Goal: Task Accomplishment & Management: Complete application form

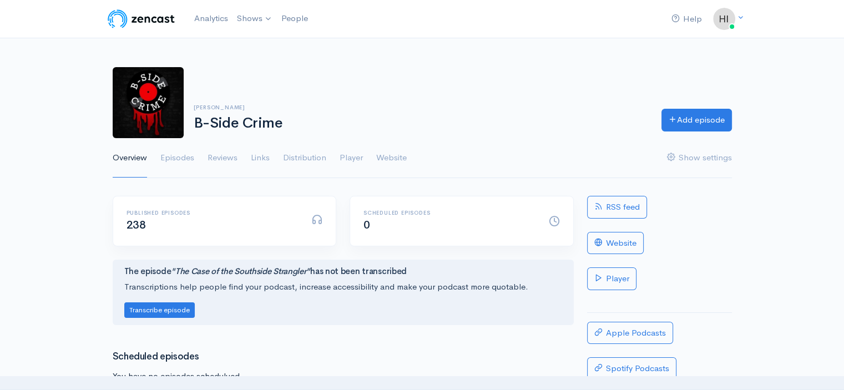
click at [173, 158] on link "Episodes" at bounding box center [177, 158] width 34 height 40
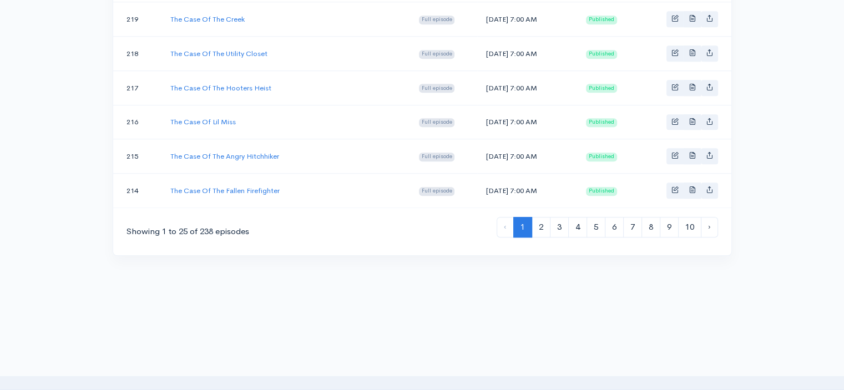
scroll to position [919, 0]
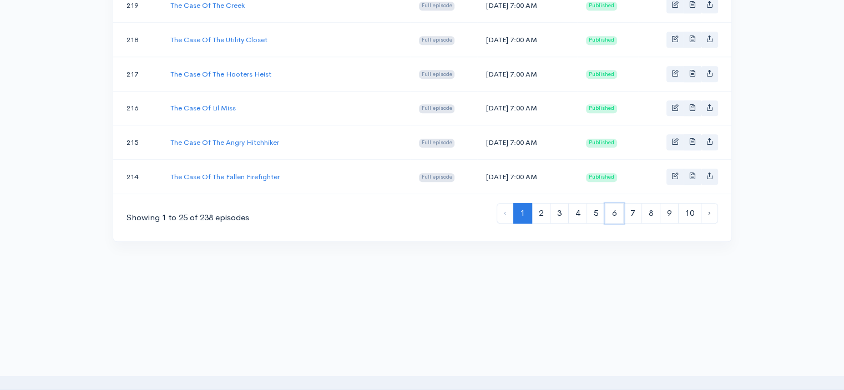
click at [609, 203] on link "6" at bounding box center [614, 213] width 19 height 21
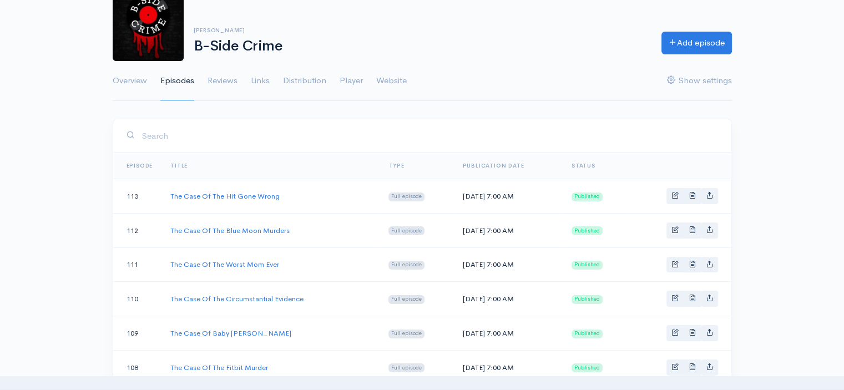
scroll to position [111, 0]
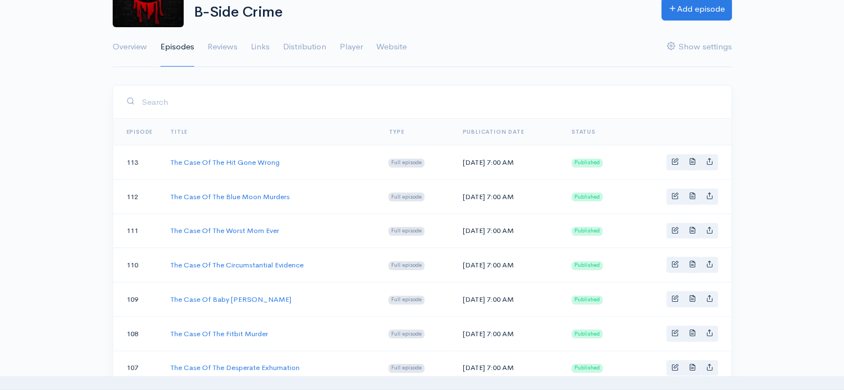
click at [215, 196] on link "The Case Of The Blue Moon Murders" at bounding box center [229, 196] width 119 height 9
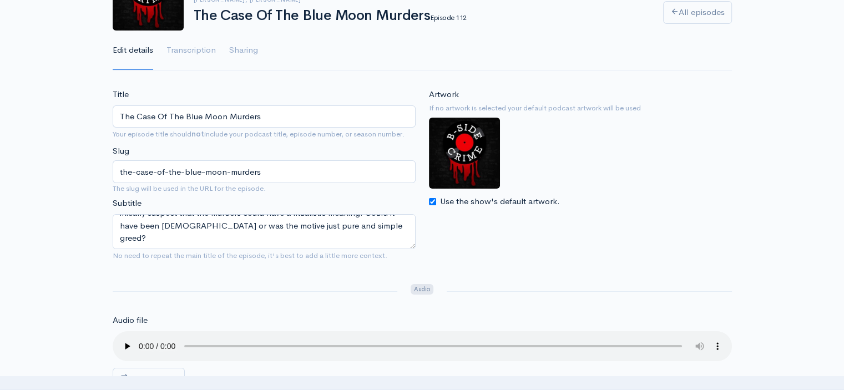
scroll to position [111, 0]
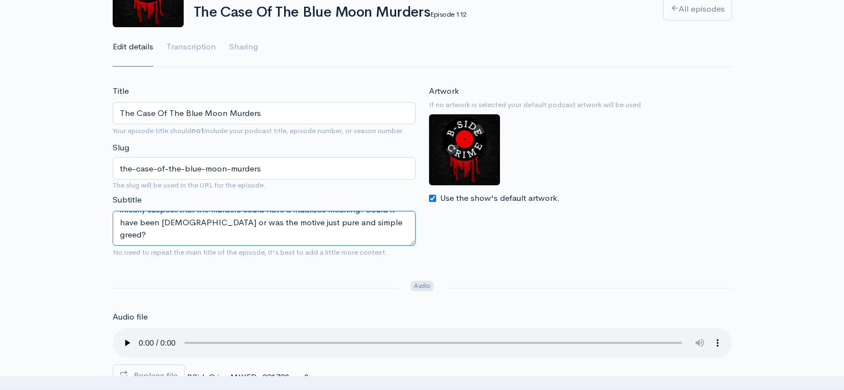
drag, startPoint x: 150, startPoint y: 233, endPoint x: 101, endPoint y: 201, distance: 58.9
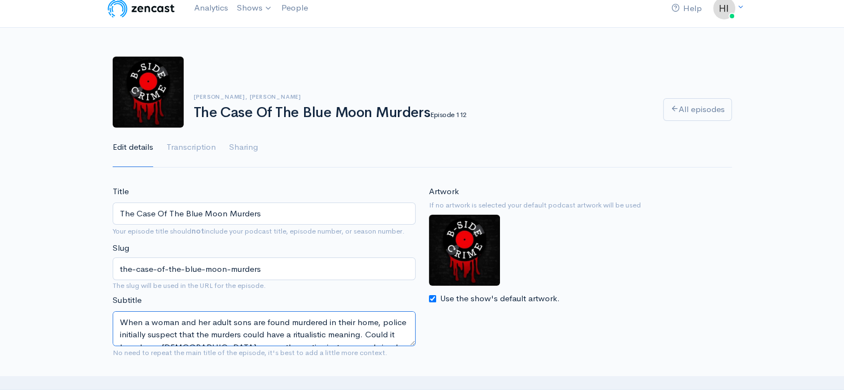
scroll to position [0, 0]
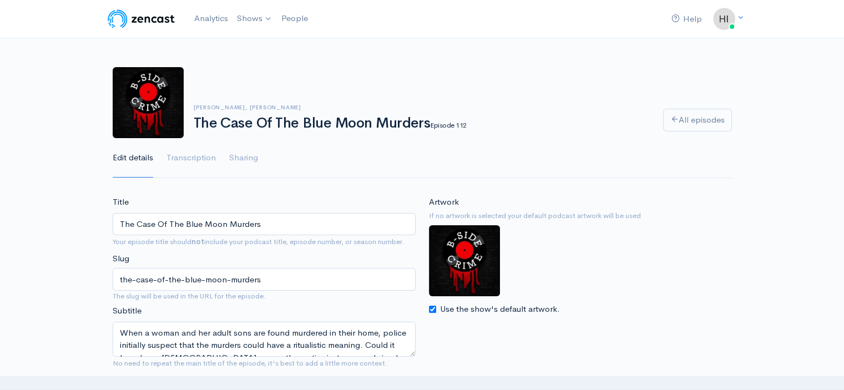
click at [0, 0] on link "B-Side Crime" at bounding box center [0, 0] width 0 height 0
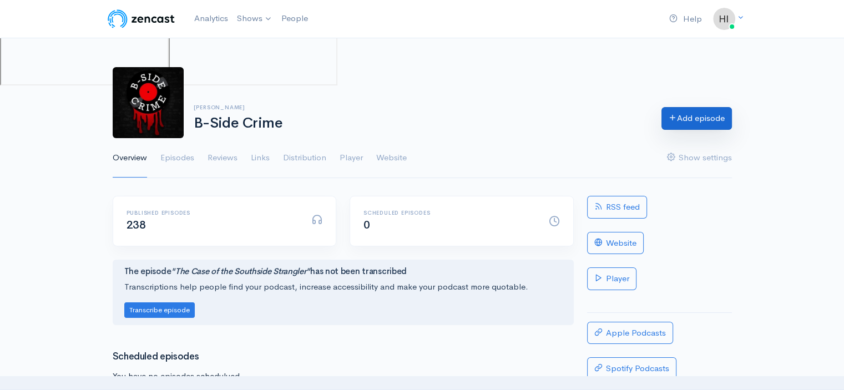
click at [687, 113] on link "Add episode" at bounding box center [696, 118] width 70 height 23
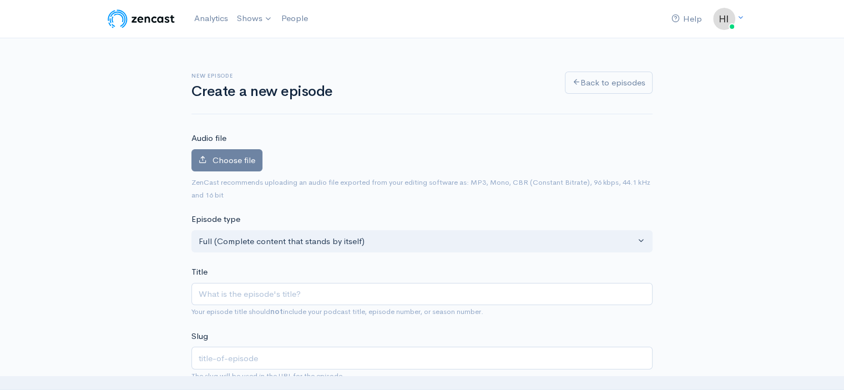
click at [242, 158] on span "Choose file" at bounding box center [233, 160] width 43 height 11
click at [0, 0] on input "Choose file" at bounding box center [0, 0] width 0 height 0
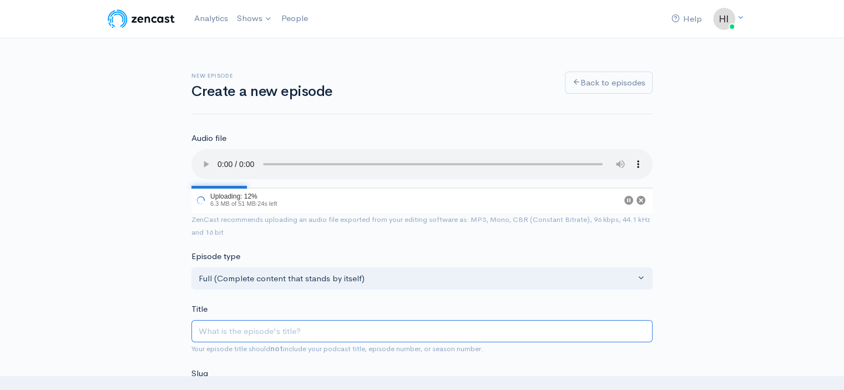
click at [224, 331] on input "Title" at bounding box center [421, 331] width 461 height 23
type input "B"
type input "b"
type input "B-S"
type input "b-s"
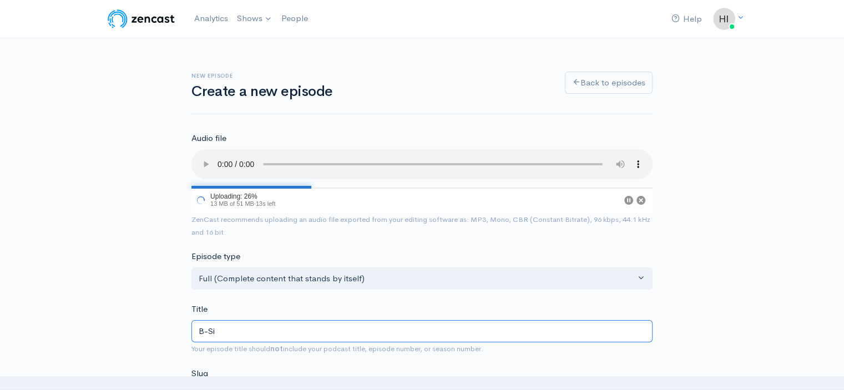
type input "B-Sid"
type input "b-sid"
type input "B-Side"
type input "b-side"
type input "B-Side RE"
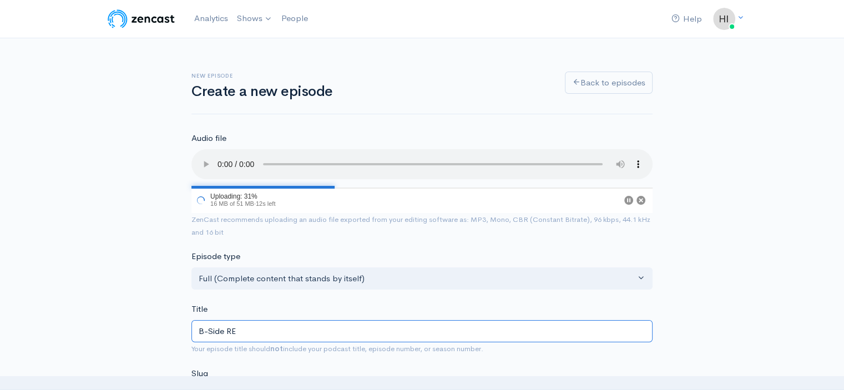
type input "b-side-re"
type input "B-Side REWI"
type input "b-side-rewi"
type input "B-Side REWIN"
type input "b-side-rewin"
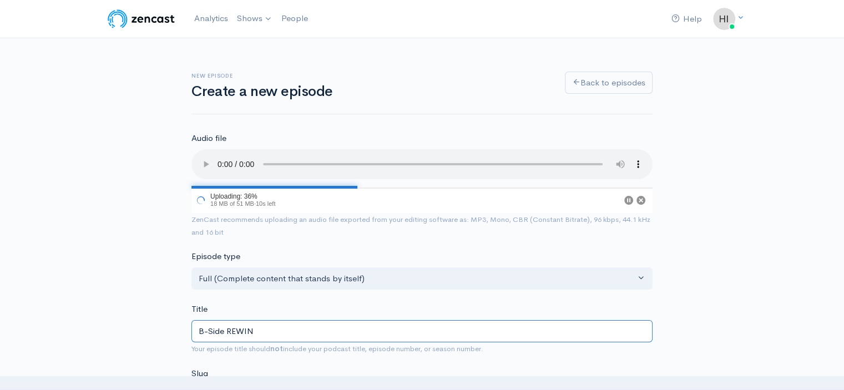
type input "B-Side REWIND"
type input "b-side-rewind"
type input "B-Side REWIND - T"
type input "b-side-rewind-t"
type input "B-Side REWIND - Th"
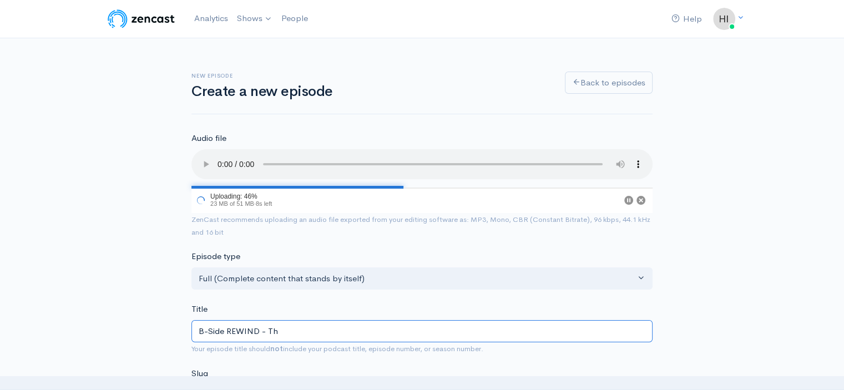
type input "b-side-rewind-th"
type input "B-Side REWIND - The"
type input "b-side-rewind-the"
type input "B-Side REWIND - The C"
type input "b-side-rewind-the-c"
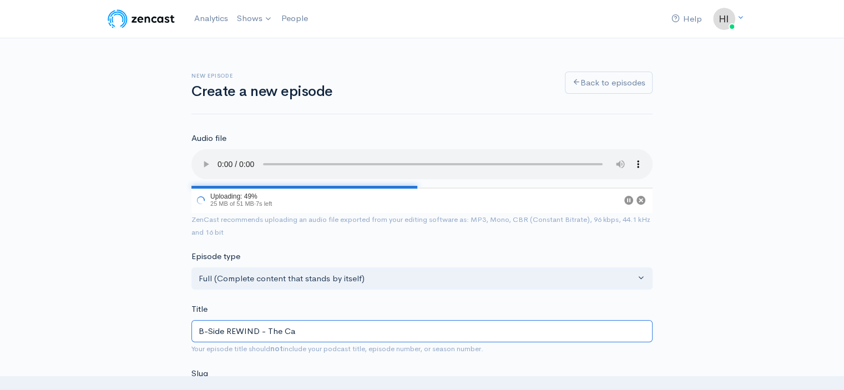
type input "B-Side REWIND - The Cas"
type input "b-side-rewind-the-cas"
type input "B-Side REWIND - The Case"
type input "b-side-rewind-the-case"
type input "B-Side REWIND - The Case Of"
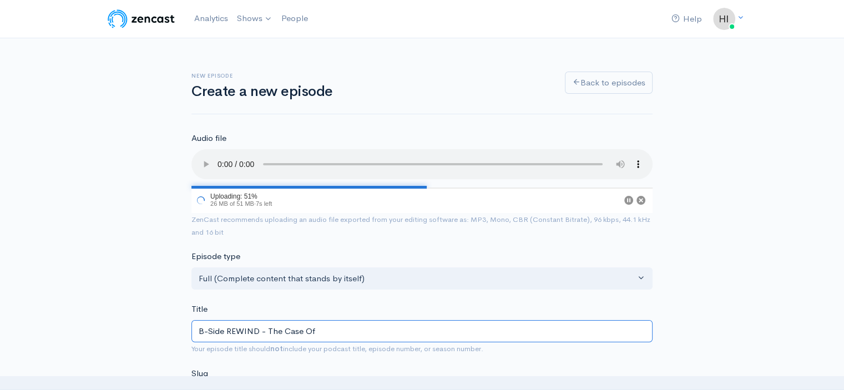
type input "b-side-rewind-the-case-of"
type input "B-Side REWIND - The Case OfT"
type input "b-side-rewind-the-case-oft"
type input "B-Side REWIND - The Case Of"
type input "b-side-rewind-the-case-of"
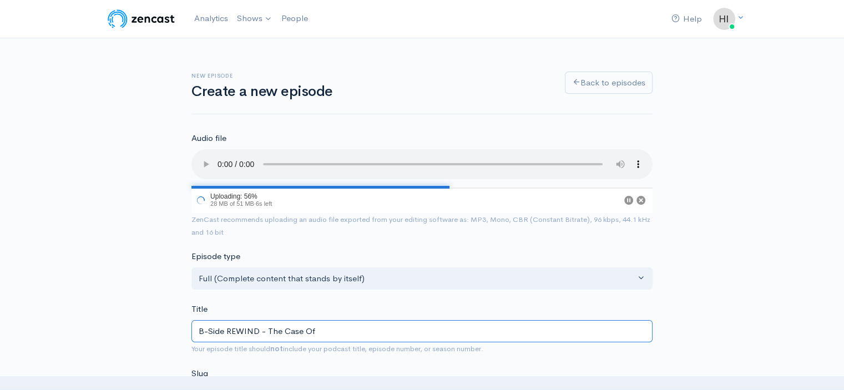
type input "B-Side REWIND - The Case Of T"
type input "b-side-rewind-the-case-of-t"
type input "B-Side REWIND - The Case Of The"
type input "b-side-rewind-the-case-of-the"
type input "B-Side REWIND - The Case Of The B"
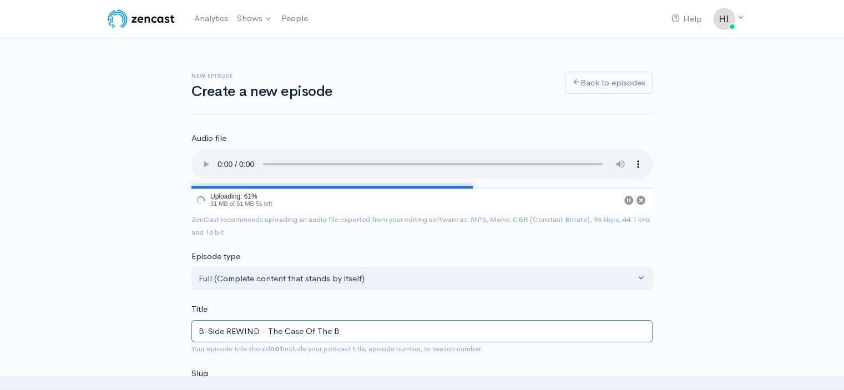
type input "b-side-rewind-the-case-of-the-b"
type input "B-Side REWIND - The Case Of The Bl"
type input "b-side-rewind-the-case-of-the-bl"
type input "B-Side REWIND - The Case Of The Blu"
type input "b-side-rewind-the-case-of-the-blu"
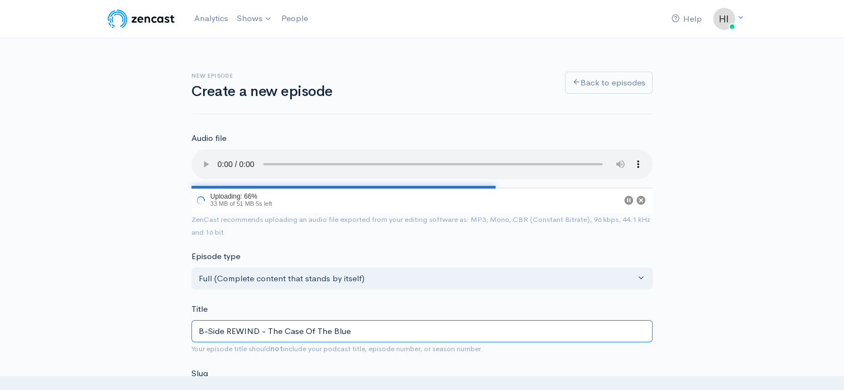
type input "B-Side REWIND - The Case Of The Blue"
type input "b-side-rewind-the-case-of-the-blue"
type input "B-Side REWIND - The Case Of The Blue M"
type input "b-side-rewind-the-case-of-the-blue-m"
type input "B-Side REWIND - The Case Of The Blue Mo"
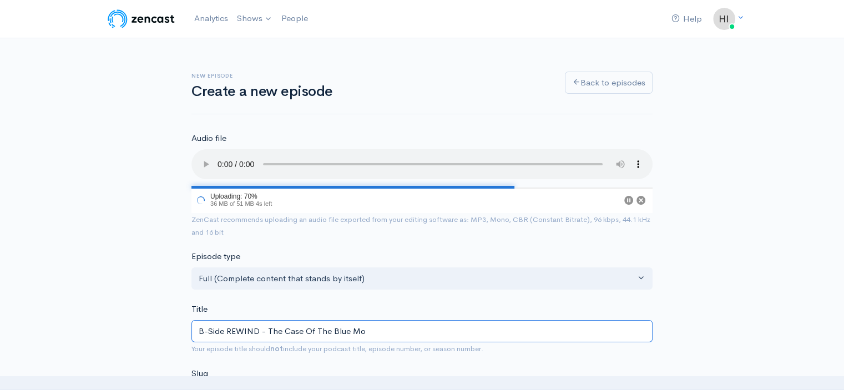
type input "b-side-rewind-the-case-of-the-blue-mo"
type input "B-Side REWIND - The Case Of The Blue Moo"
type input "b-side-rewind-the-case-of-the-blue-moo"
type input "B-Side REWIND - The Case Of The Blue Moon"
type input "b-side-rewind-the-case-of-the-blue-moon"
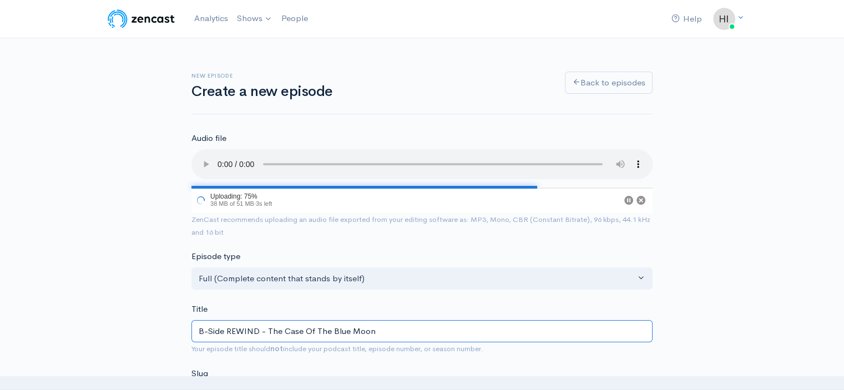
type input "B-Side REWIND - The Case Of The Blue Moon M"
type input "b-side-rewind-the-case-of-the-blue-moon-m"
type input "B-Side REWIND - The Case Of The Blue Moon Mur"
type input "b-side-rewind-the-case-of-the-blue-moon-mur"
type input "B-Side REWIND - The Case Of The Blue Moon Murd"
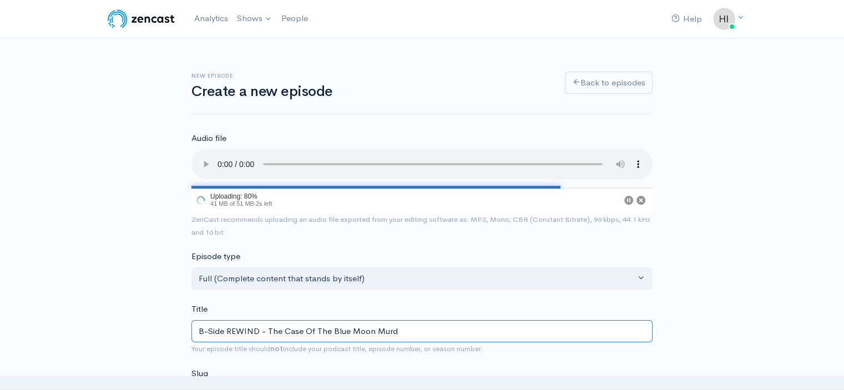
type input "b-side-rewind-the-case-of-the-blue-moon-murd"
type input "B-Side REWIND - The Case Of The Blue Moon Murder"
type input "b-side-rewind-the-case-of-the-blue-moon-murder"
type input "B-Side REWIND - The Case Of The Blue Moon Murders"
type input "b-side-rewind-the-case-of-the-blue-moon-murders"
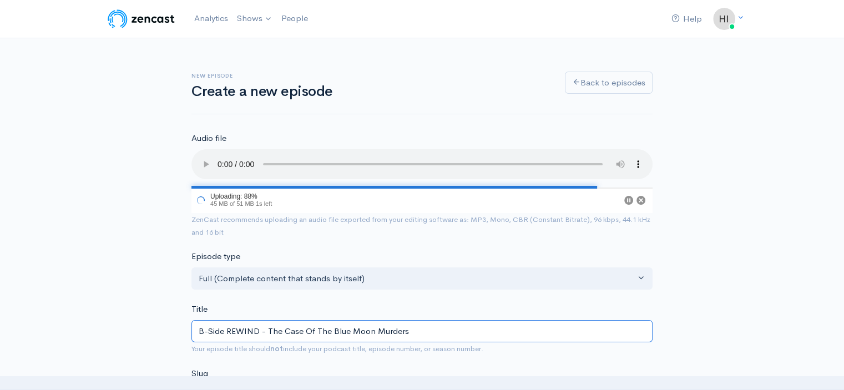
scroll to position [166, 0]
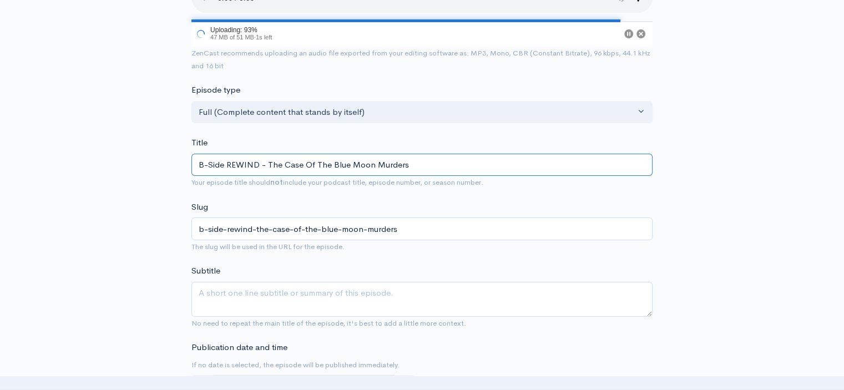
type input "B-Side REWIND - The Case Of The Blue Moon Murders"
click at [198, 291] on textarea "Subtitle" at bounding box center [421, 299] width 461 height 35
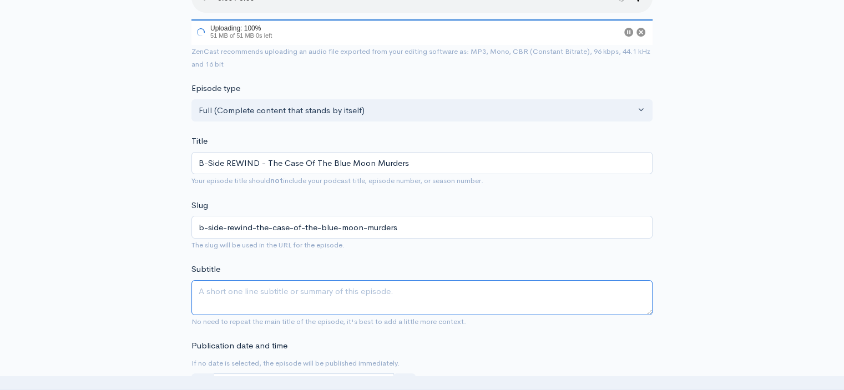
paste textarea "When a woman and her adult sons are found murdered in their home, police initia…"
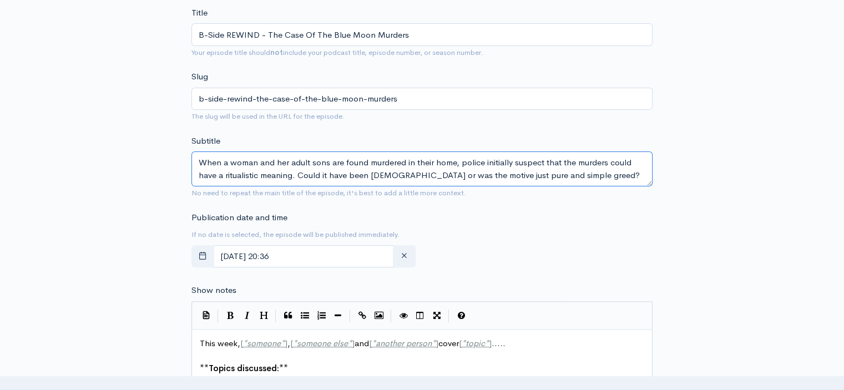
scroll to position [333, 0]
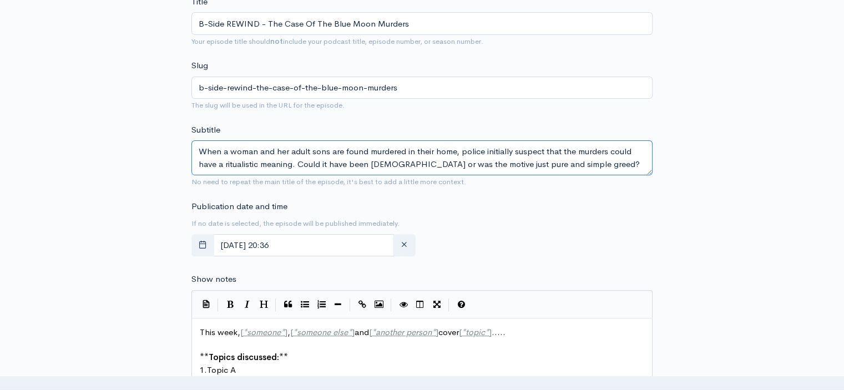
type textarea "When a woman and her adult sons are found murdered in their home, police initia…"
click at [202, 246] on icon "button" at bounding box center [203, 244] width 8 height 8
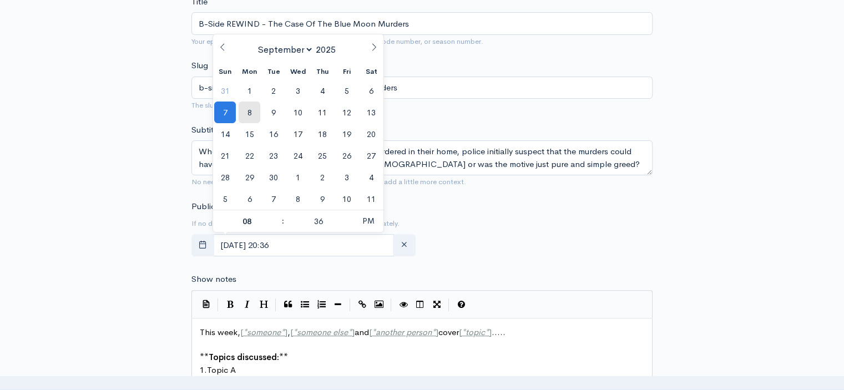
click at [251, 108] on span "8" at bounding box center [250, 113] width 22 height 22
type input "September, 08 2025 20:36"
type input "07"
type input "September, 08 2025 19:36"
type input "00"
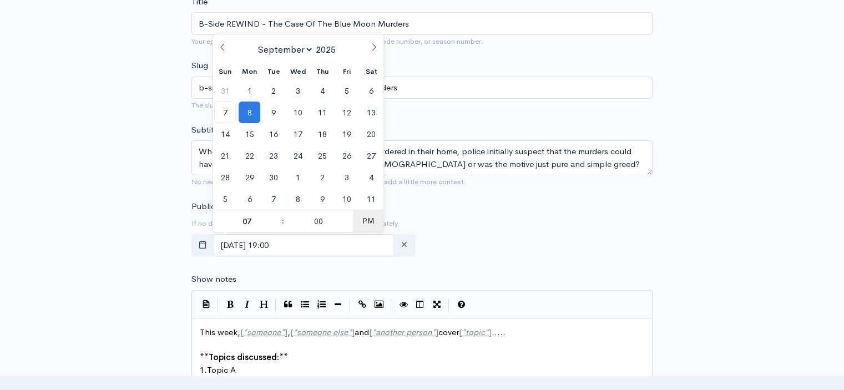
type input "September, 08 2025 07:00"
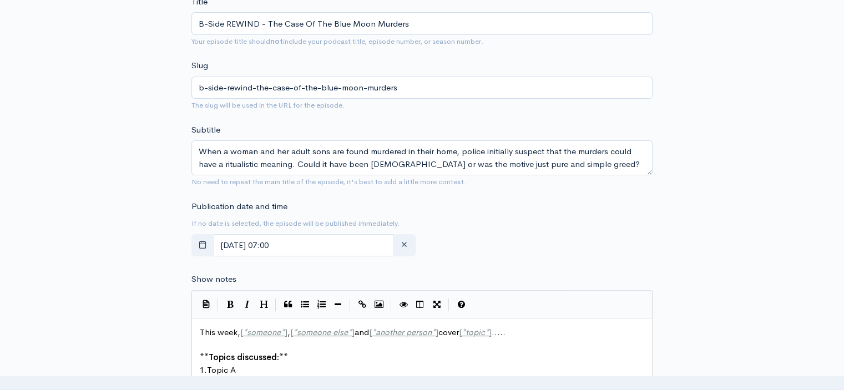
click at [155, 181] on div "New episode Create a new episode Back to episodes Audio file Choose file BSideC…" at bounding box center [422, 288] width 632 height 1167
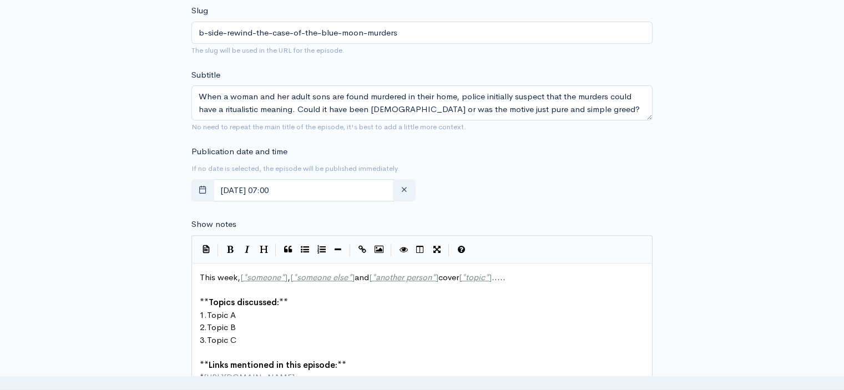
scroll to position [444, 0]
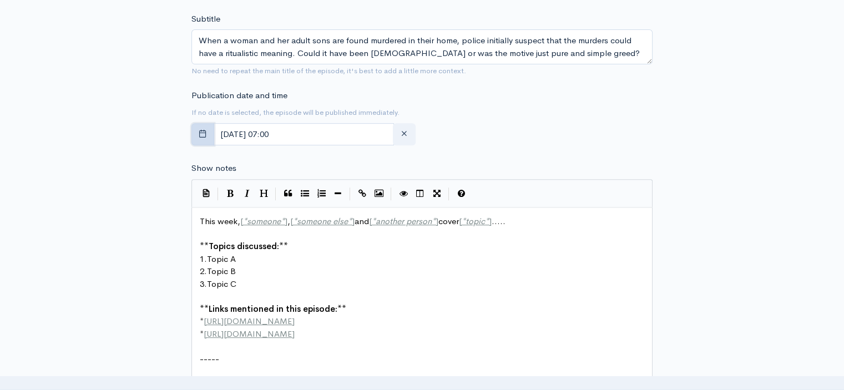
click at [204, 135] on icon "button" at bounding box center [203, 133] width 8 height 8
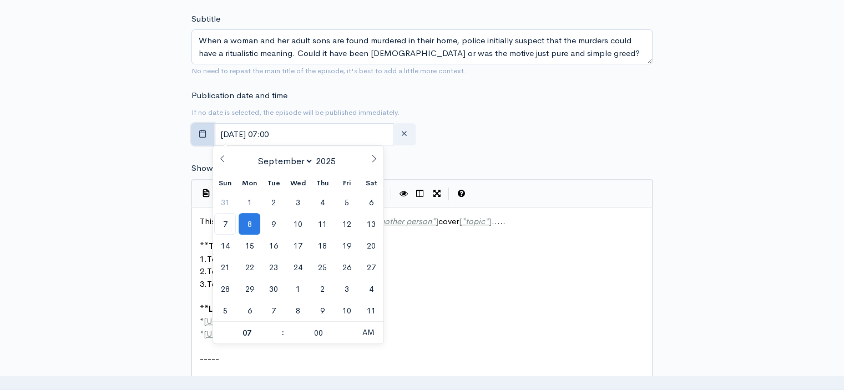
click at [204, 135] on icon "button" at bounding box center [203, 133] width 8 height 8
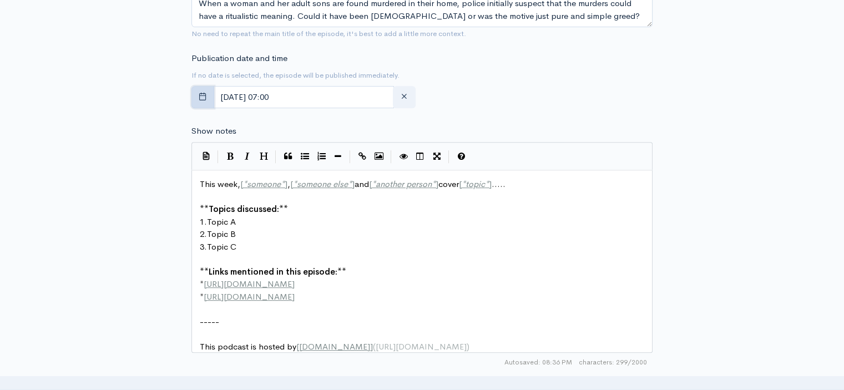
scroll to position [499, 0]
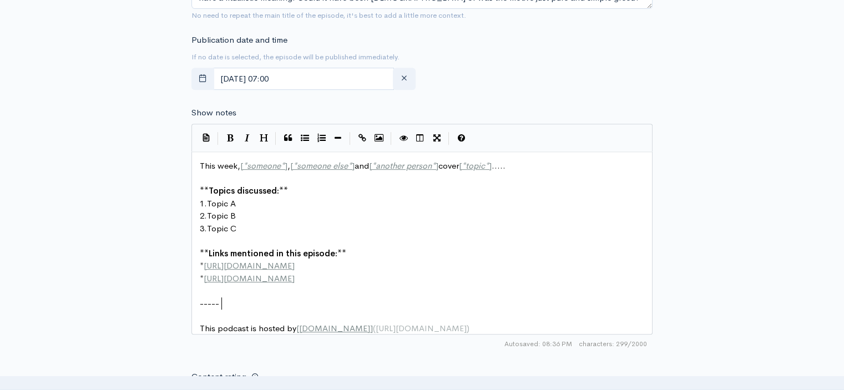
click at [230, 300] on pre "-----" at bounding box center [426, 303] width 457 height 13
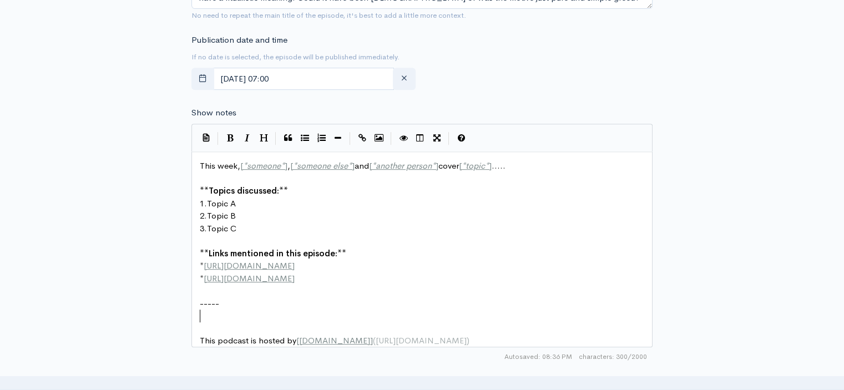
paste textarea "-----"
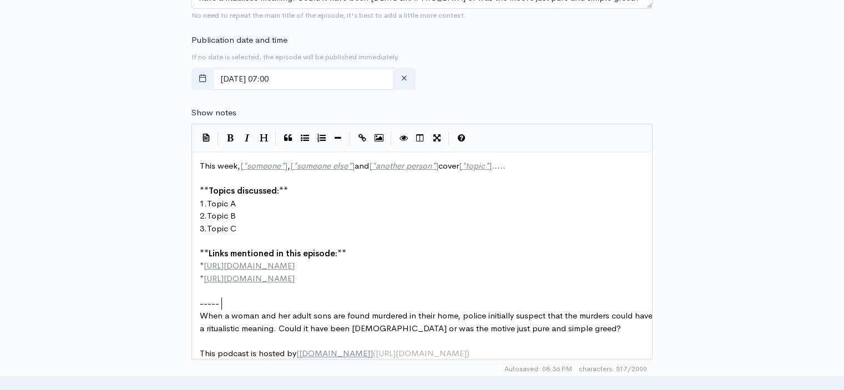
type textarea "This week, [*someone*], [*someone else*] and [*another person*] cover [*topic*]…"
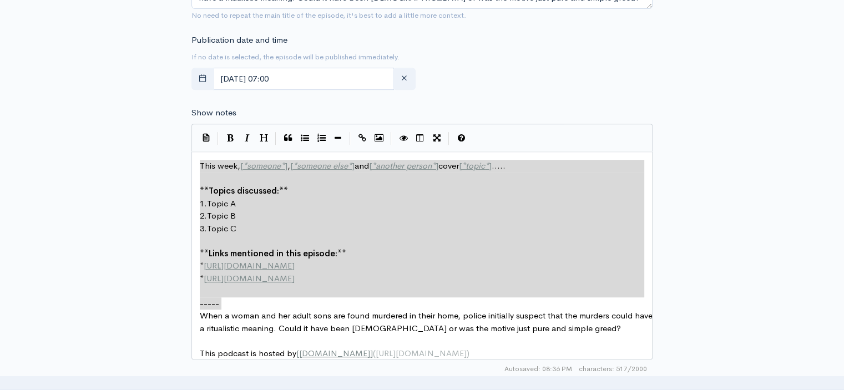
drag, startPoint x: 230, startPoint y: 300, endPoint x: 159, endPoint y: 160, distance: 156.8
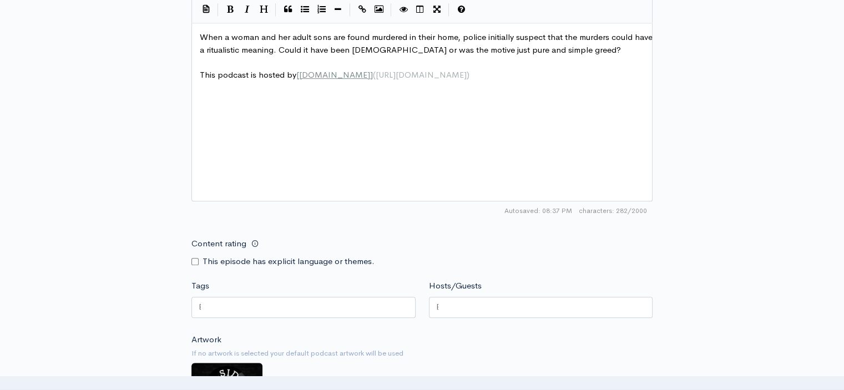
scroll to position [666, 0]
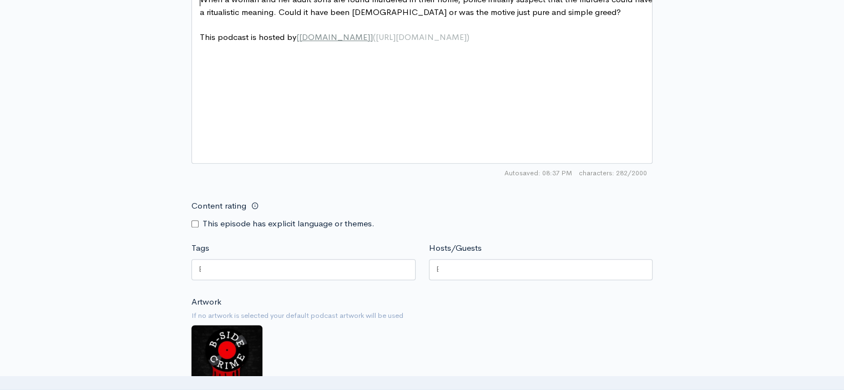
click at [195, 221] on input "Content rating" at bounding box center [194, 223] width 7 height 7
checkbox input "true"
click at [228, 273] on div at bounding box center [303, 269] width 224 height 21
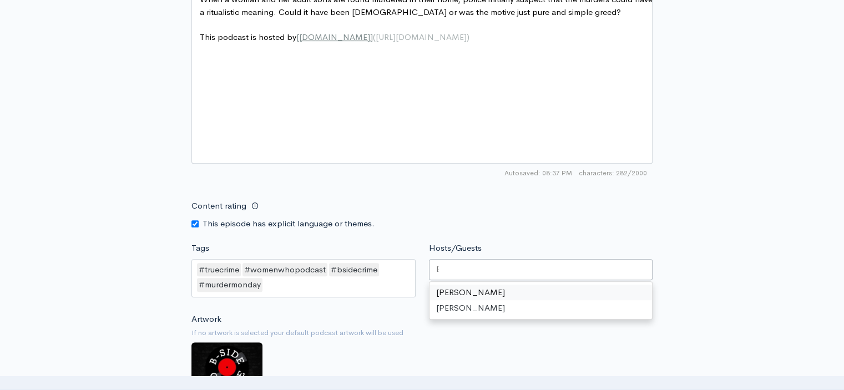
click at [441, 271] on div at bounding box center [541, 269] width 224 height 21
drag, startPoint x: 446, startPoint y: 282, endPoint x: 448, endPoint y: 288, distance: 6.3
click at [447, 284] on div "Ellen Chandler Hilary Mills" at bounding box center [540, 300] width 223 height 37
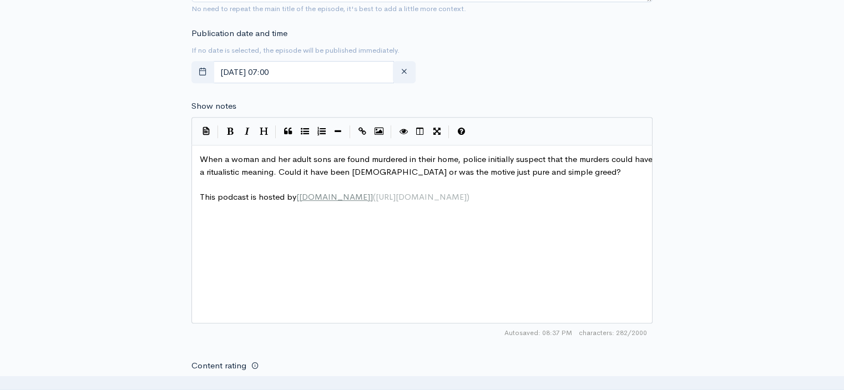
scroll to position [499, 0]
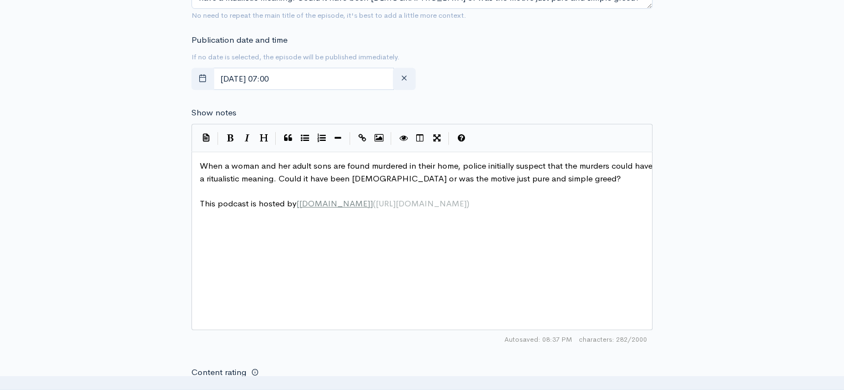
click at [200, 161] on span "When a woman and her adult sons are found murdered in their home, police initia…" at bounding box center [427, 171] width 455 height 23
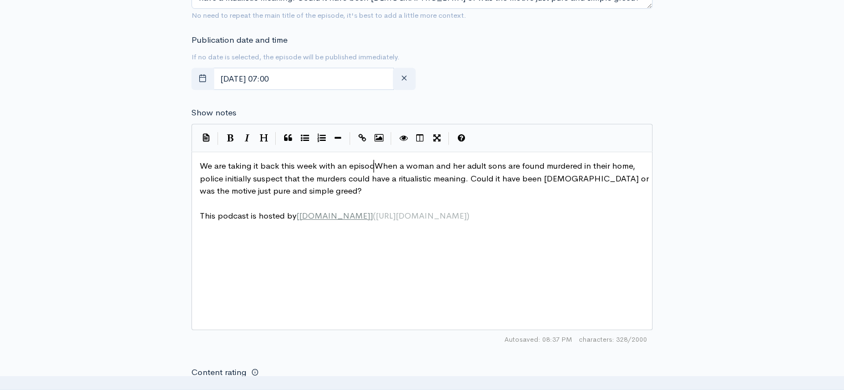
type textarea "We are taking it back this week with an episody"
type textarea "e from February 2023!"
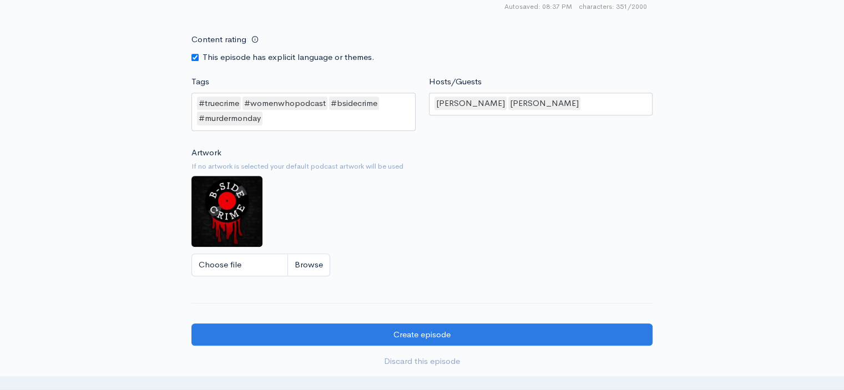
scroll to position [888, 0]
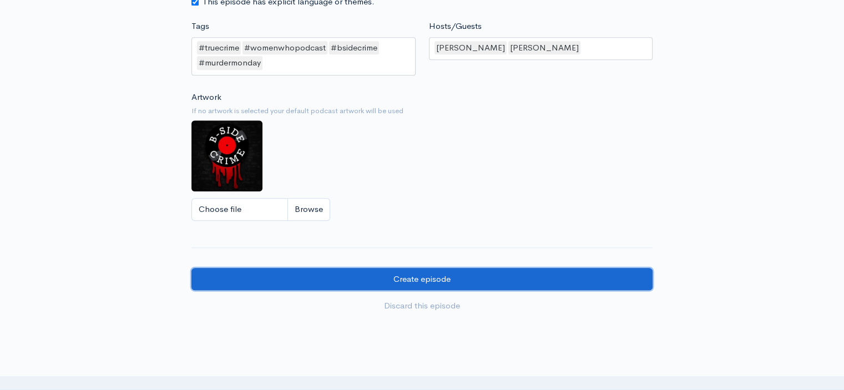
click at [422, 277] on input "Create episode" at bounding box center [421, 279] width 461 height 23
